Goal: Navigation & Orientation: Find specific page/section

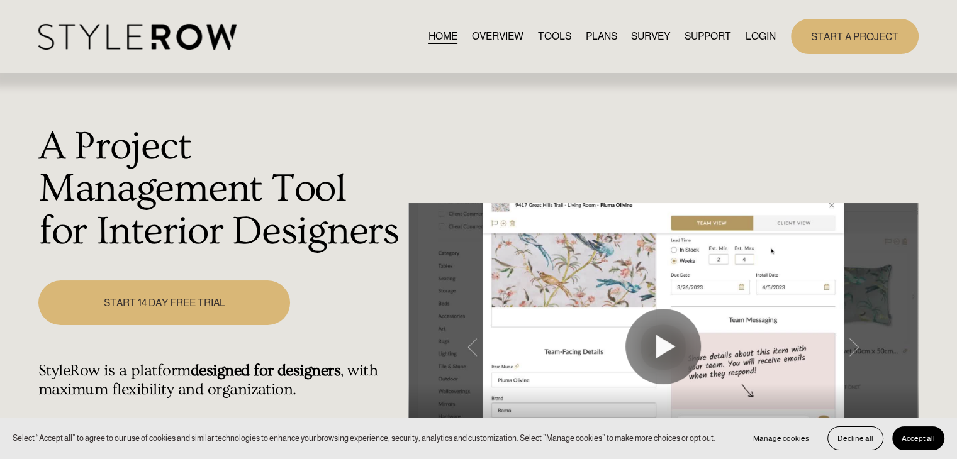
click at [748, 40] on link "LOGIN" at bounding box center [761, 36] width 30 height 17
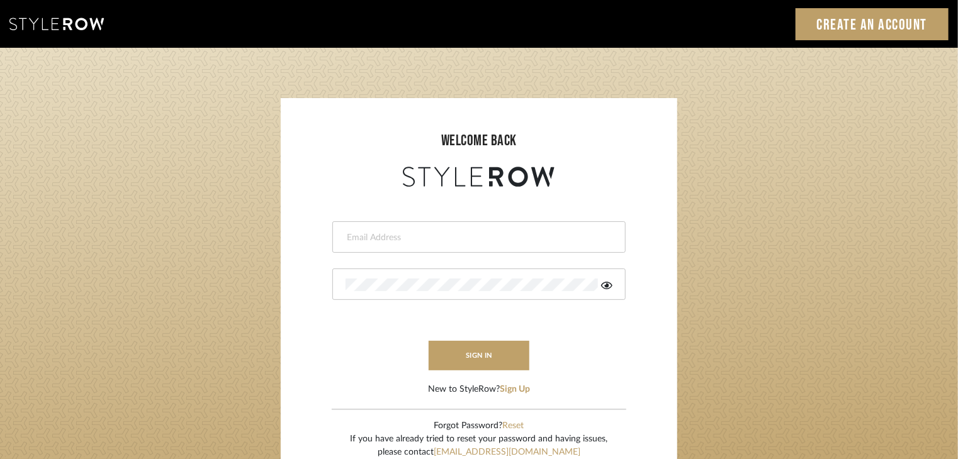
drag, startPoint x: 0, startPoint y: 0, endPoint x: 401, endPoint y: 239, distance: 467.3
click at [401, 239] on input "email" at bounding box center [477, 238] width 264 height 13
type input "[EMAIL_ADDRESS][DOMAIN_NAME]"
click at [356, 276] on div at bounding box center [478, 284] width 293 height 31
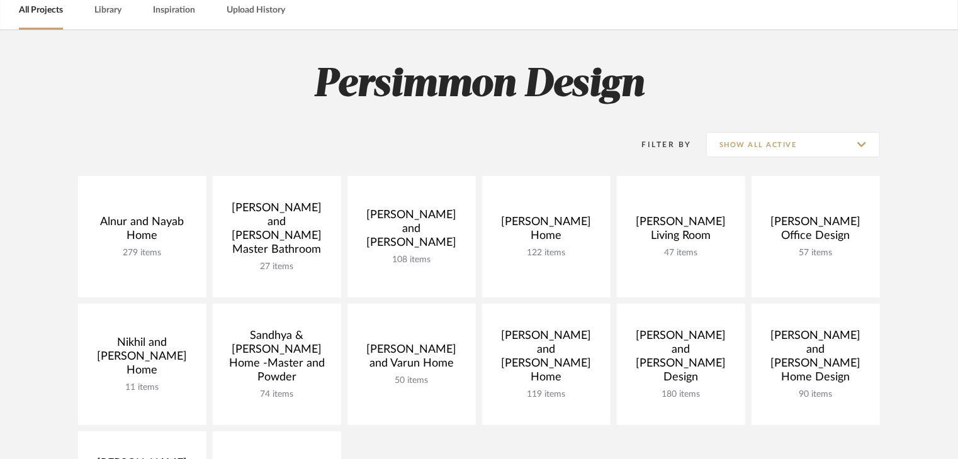
scroll to position [126, 0]
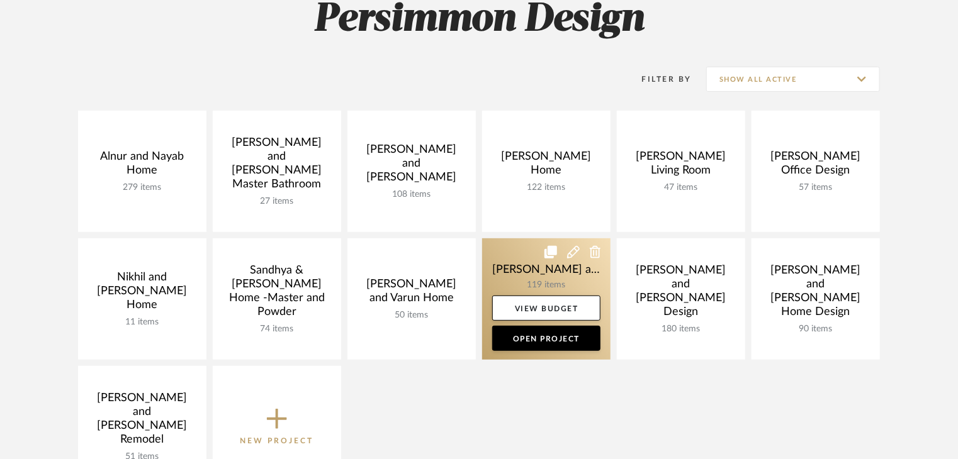
click at [556, 278] on link at bounding box center [546, 298] width 128 height 121
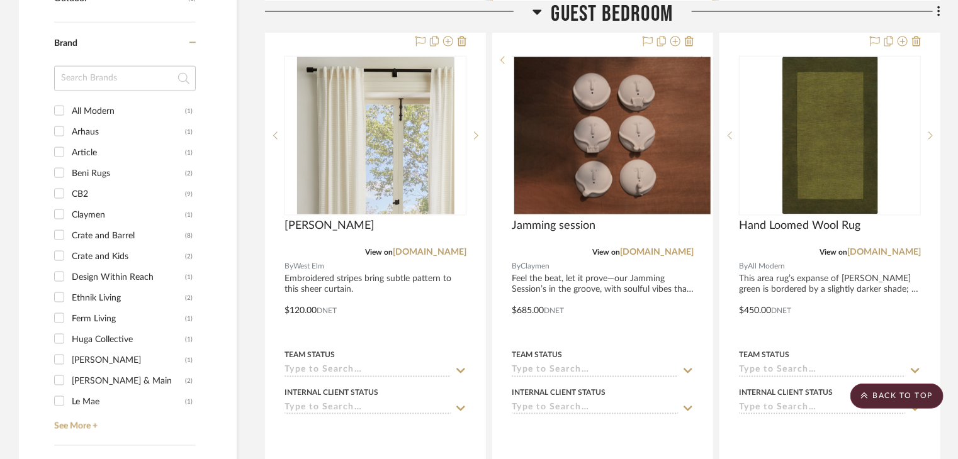
scroll to position [1007, 0]
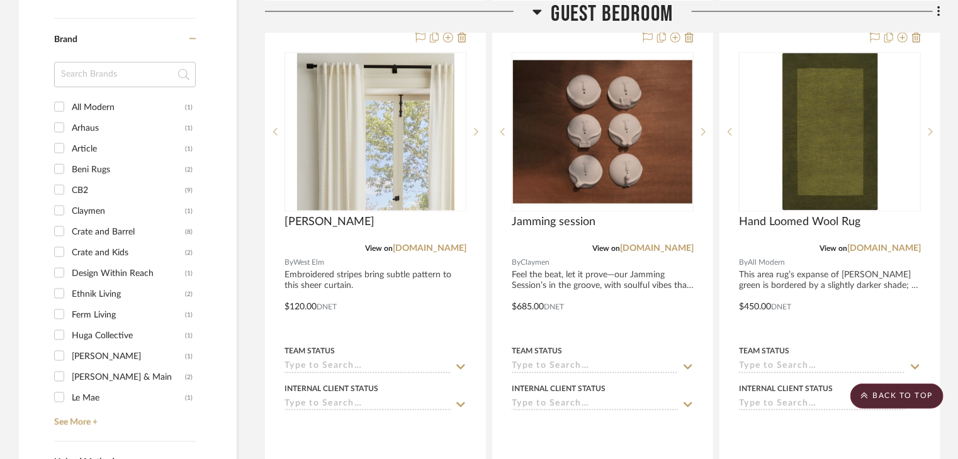
click at [537, 7] on icon at bounding box center [536, 11] width 9 height 15
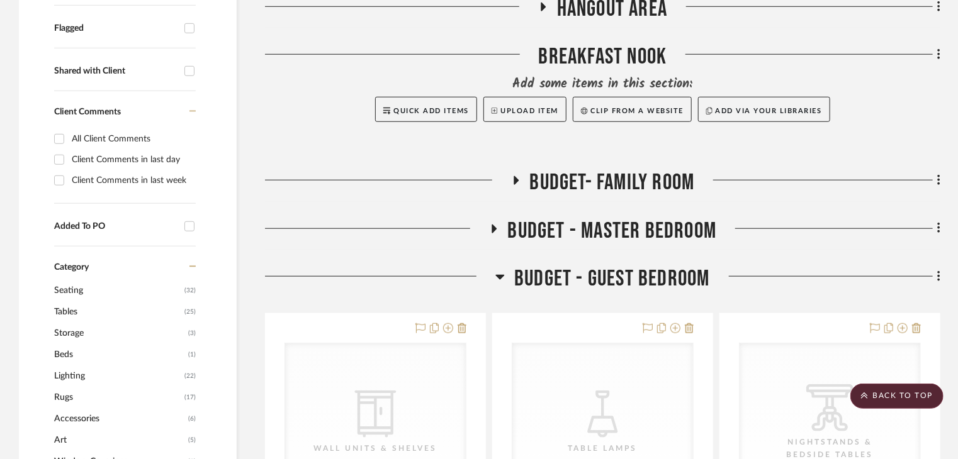
scroll to position [315, 0]
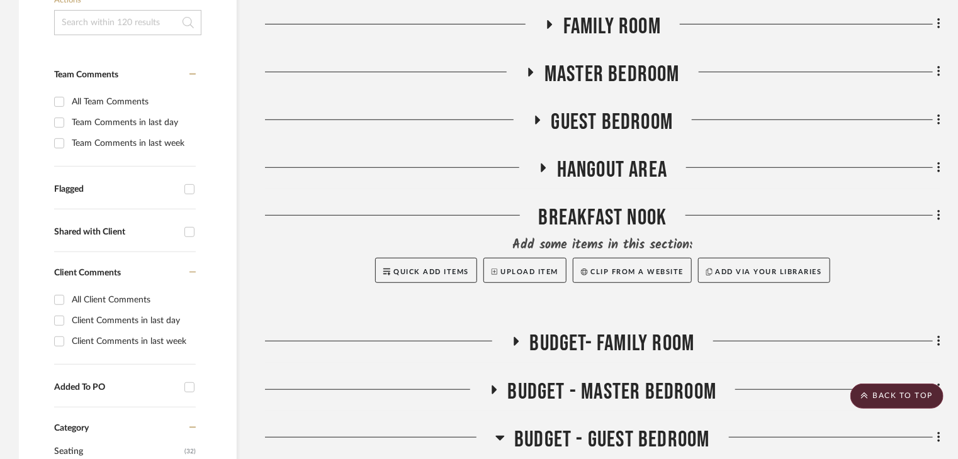
click at [554, 157] on h3 "Hangout Area" at bounding box center [602, 170] width 129 height 27
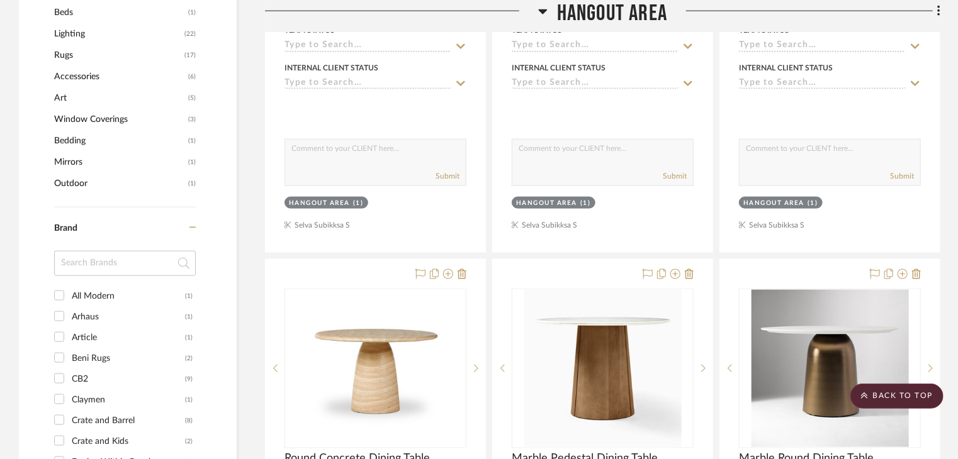
scroll to position [944, 0]
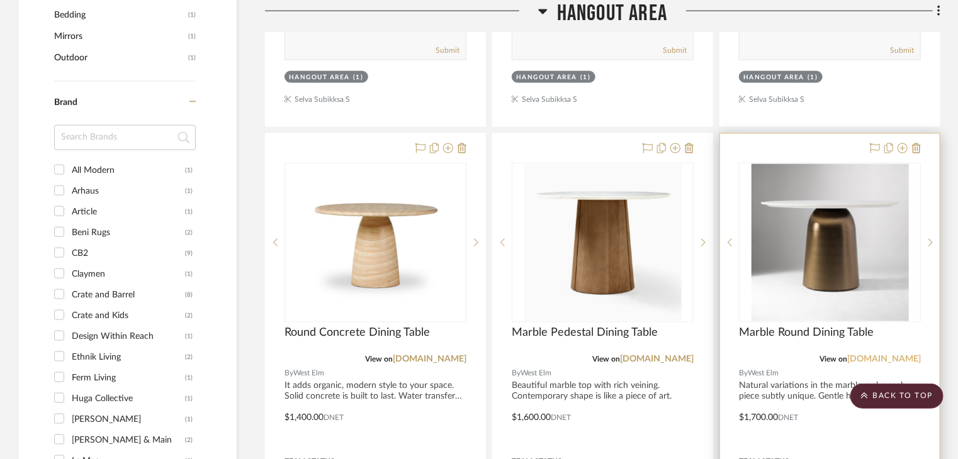
click at [896, 356] on link "westelm.com" at bounding box center [884, 360] width 74 height 9
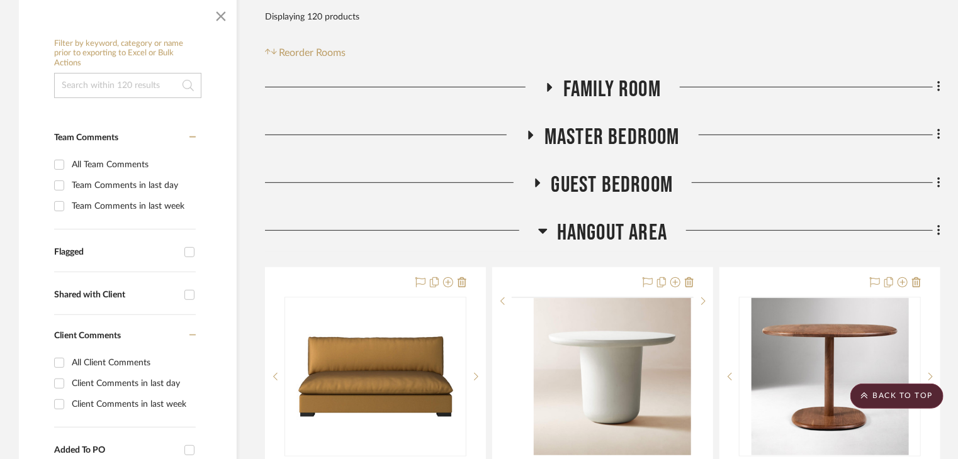
scroll to position [378, 0]
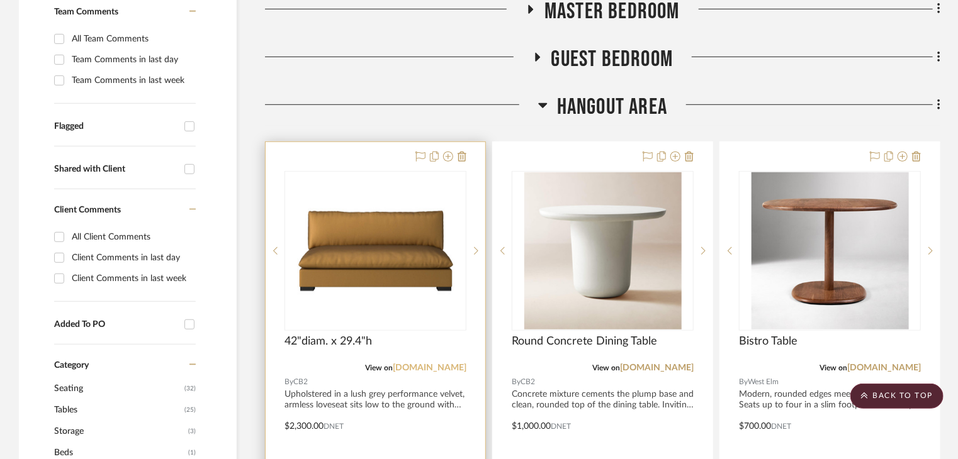
click at [459, 364] on link "cb2.com" at bounding box center [430, 368] width 74 height 9
